Goal: Task Accomplishment & Management: Use online tool/utility

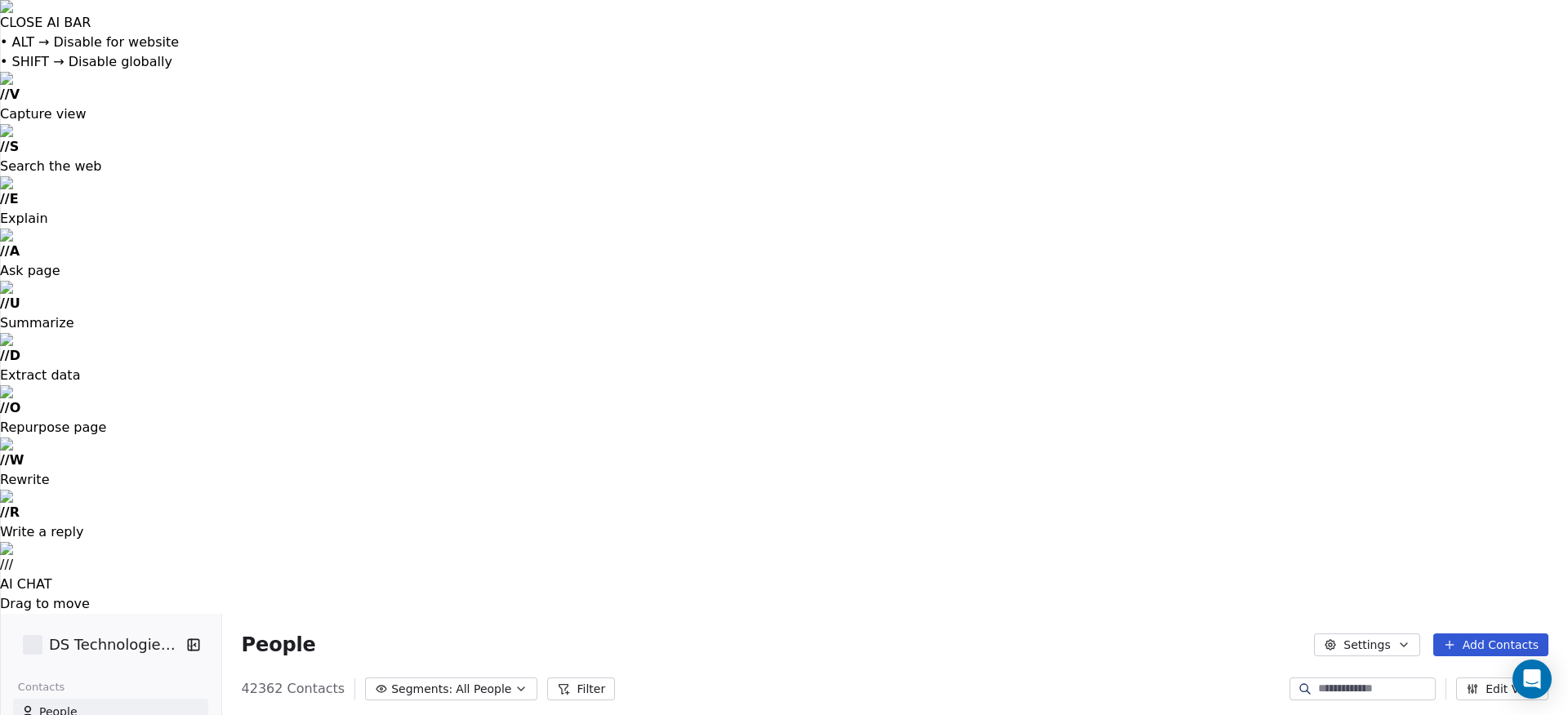
scroll to position [630, 1348]
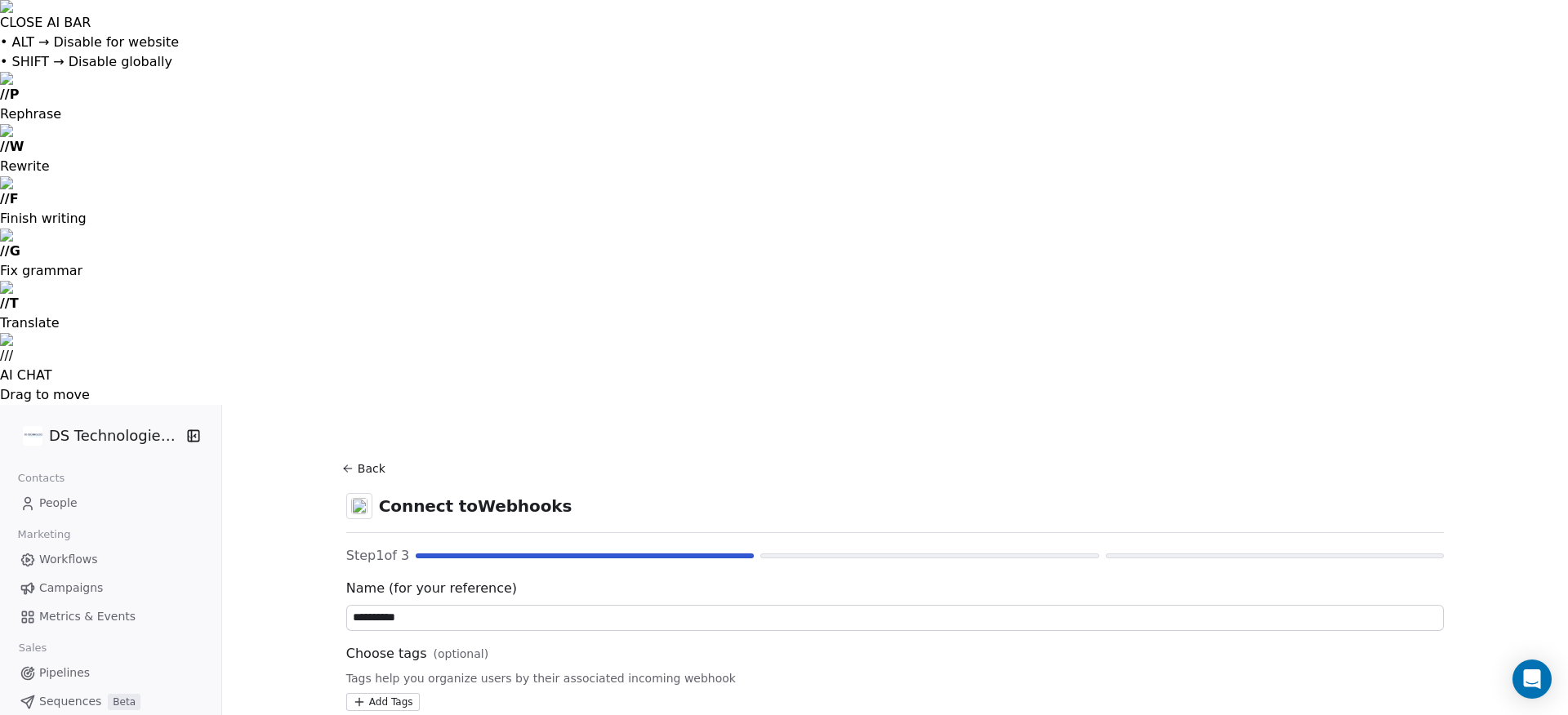
type input "**********"
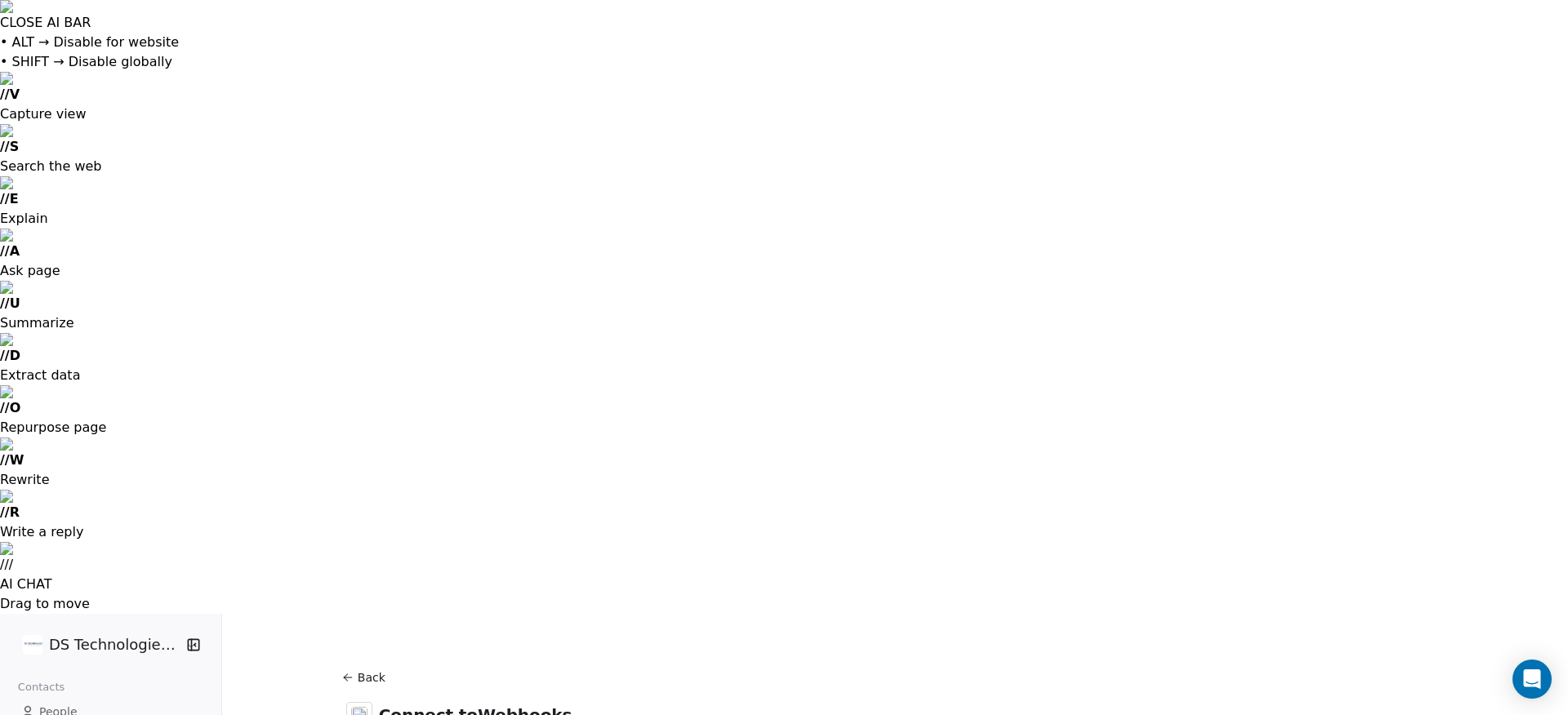
drag, startPoint x: 370, startPoint y: 59, endPoint x: 376, endPoint y: 82, distance: 23.8
click at [370, 663] on button "Back" at bounding box center [365, 678] width 52 height 29
click at [520, 666] on span "Integrations" at bounding box center [530, 675] width 79 height 20
click at [361, 680] on span "Connected" at bounding box center [371, 689] width 61 height 17
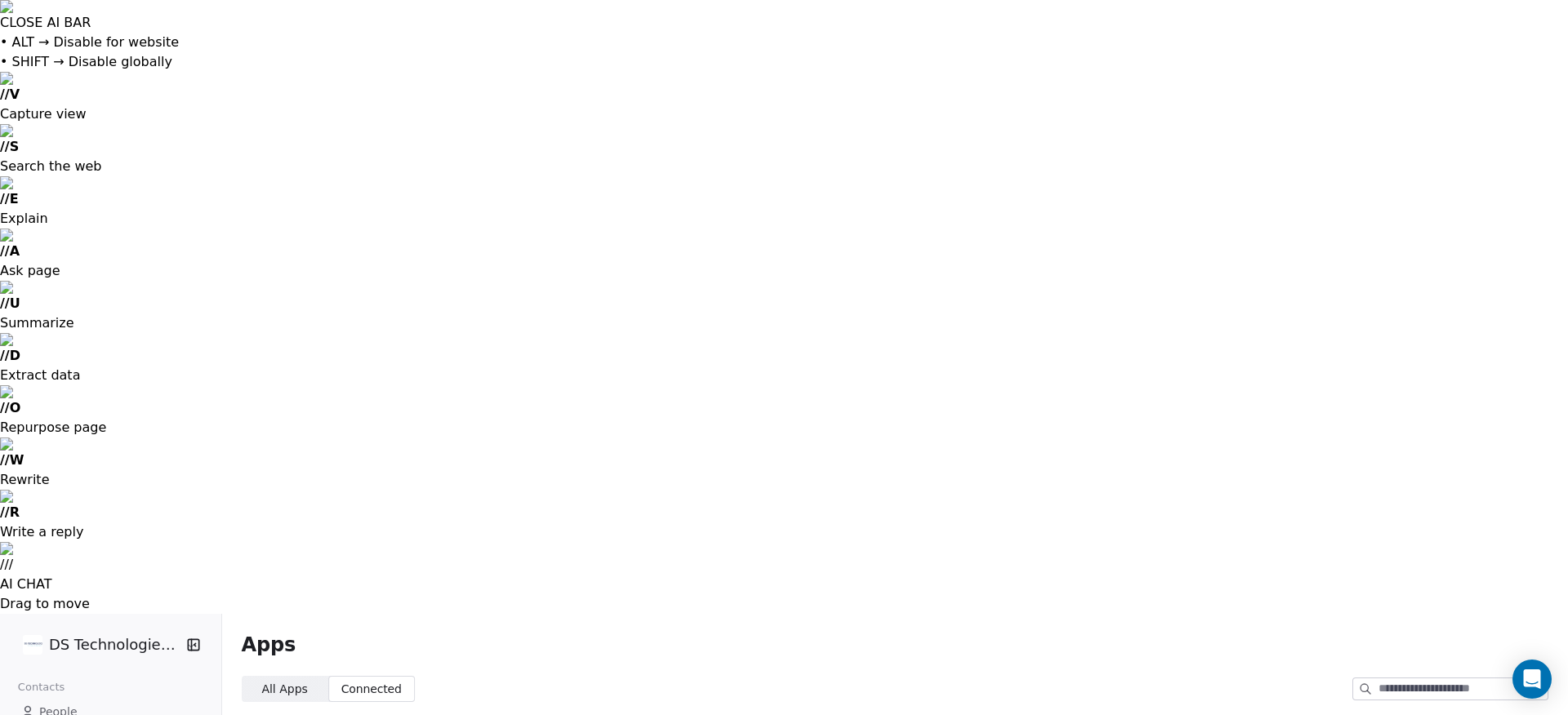
click at [280, 680] on span "All Apps" at bounding box center [283, 689] width 46 height 17
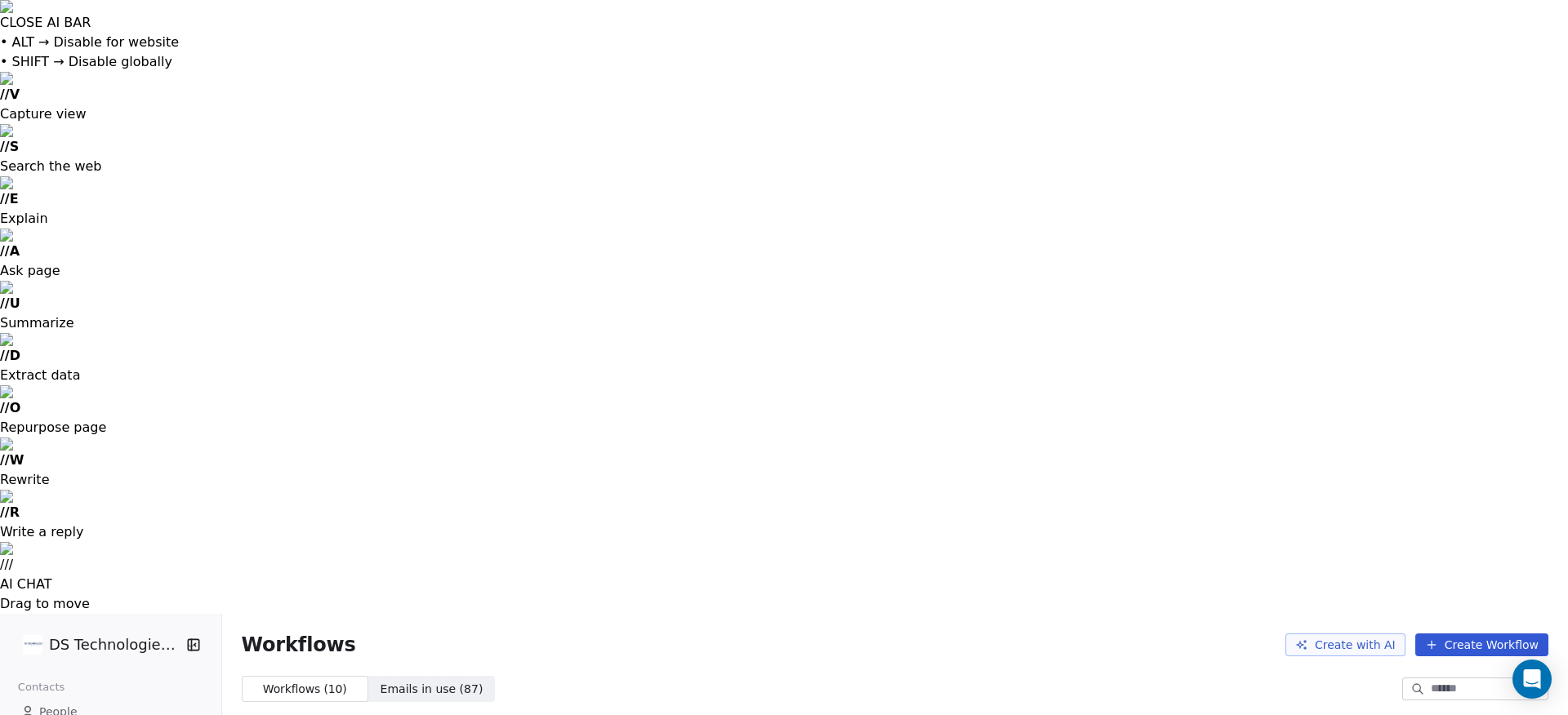
click at [1471, 634] on button "Create Workflow" at bounding box center [1482, 645] width 133 height 22
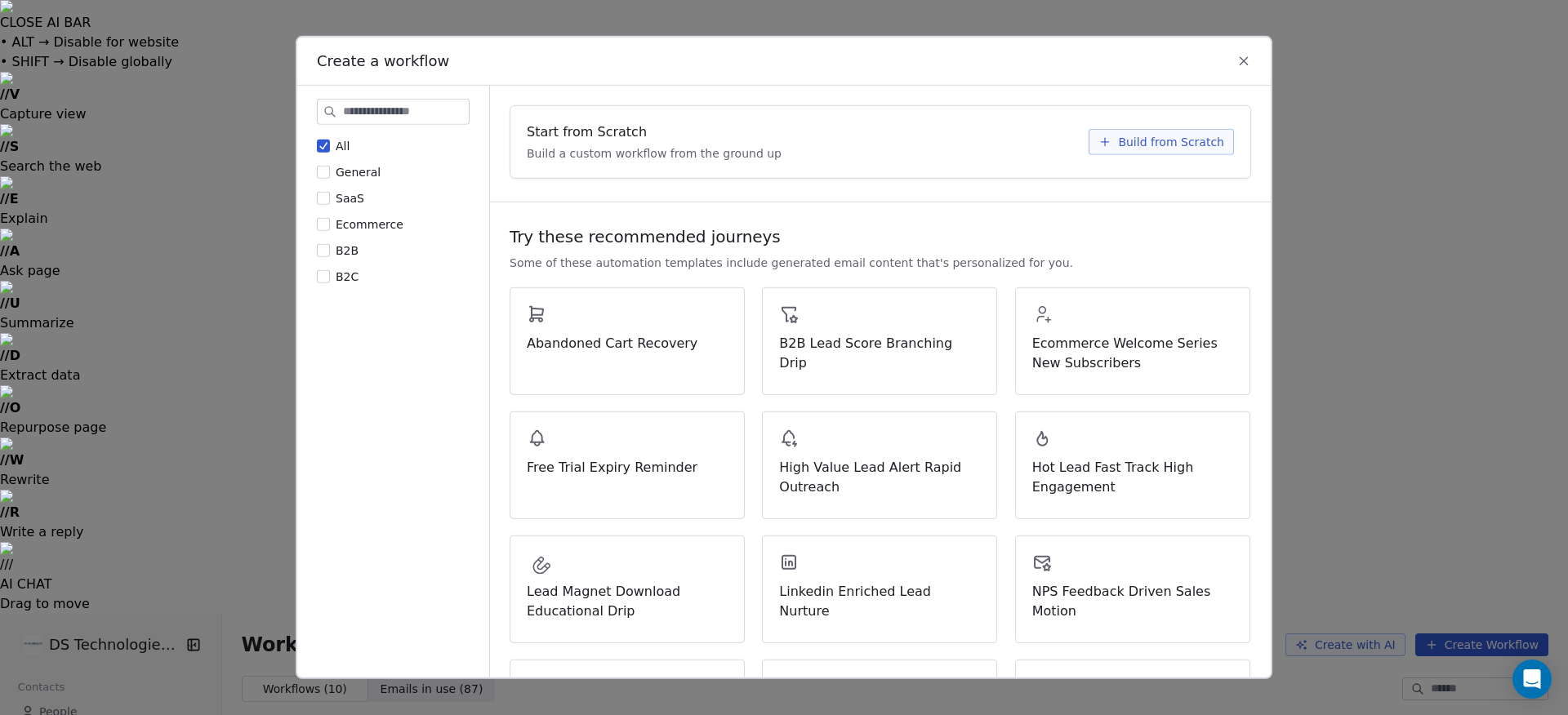
click at [1164, 139] on span "Build from Scratch" at bounding box center [1171, 142] width 106 height 16
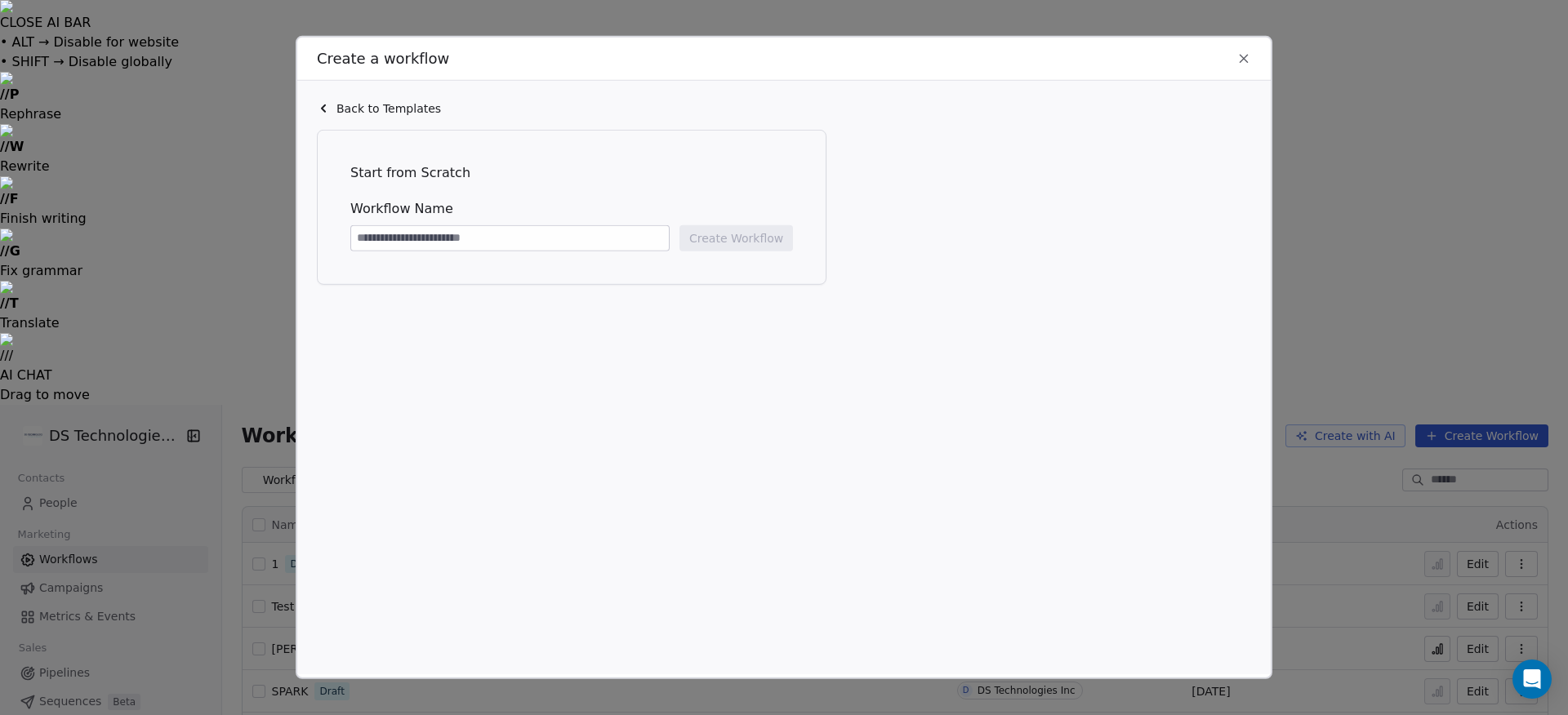
click at [492, 237] on input at bounding box center [510, 238] width 318 height 24
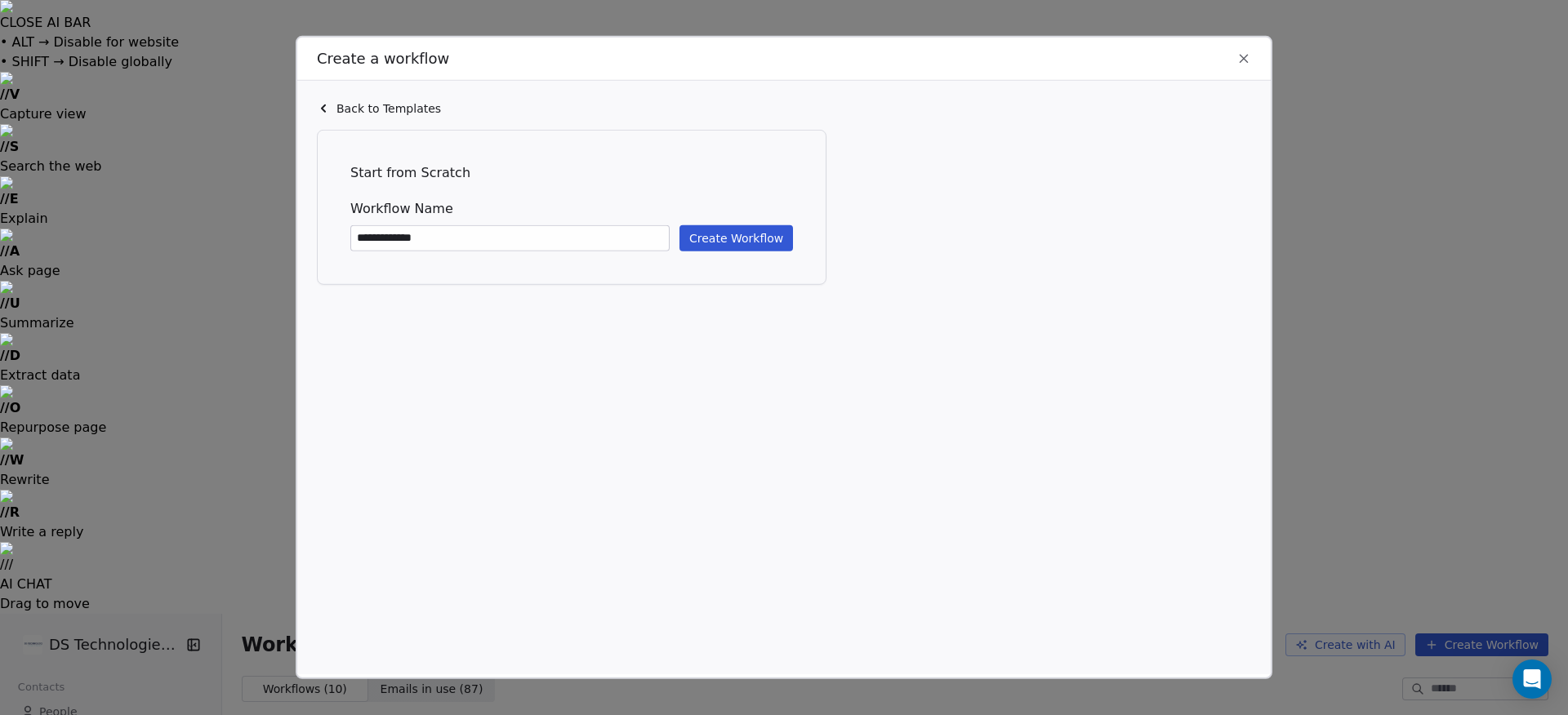
type input "**********"
click at [724, 227] on button "Create Workflow" at bounding box center [735, 238] width 113 height 26
